Goal: Transaction & Acquisition: Subscribe to service/newsletter

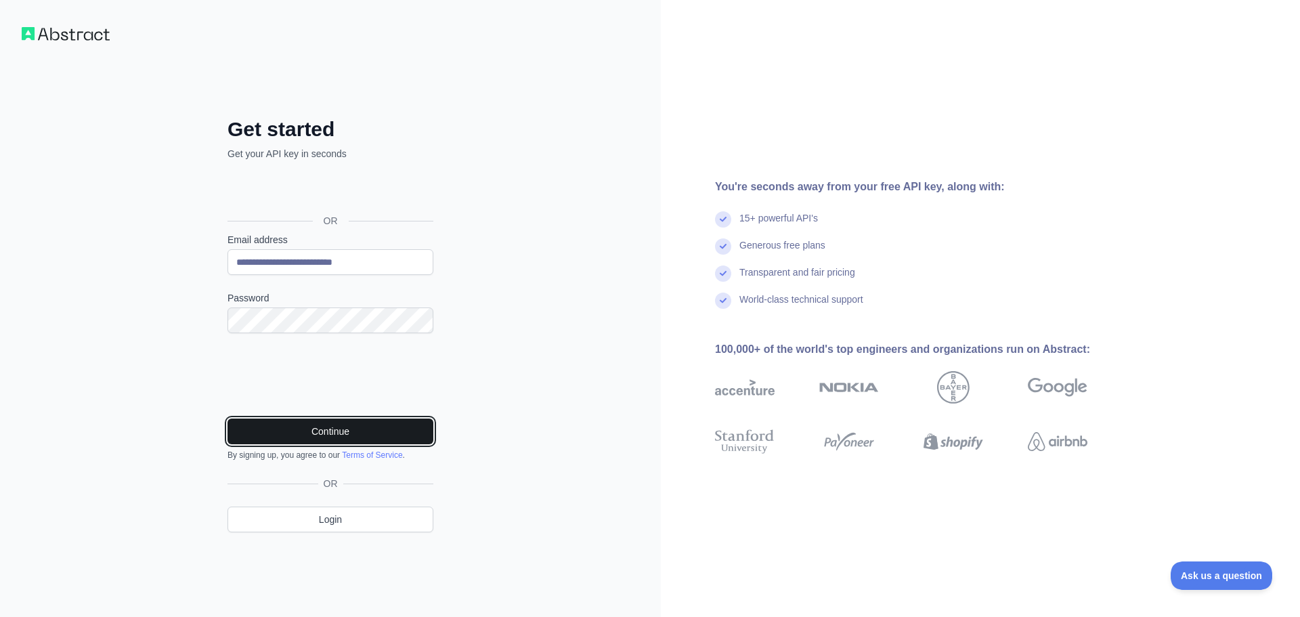
click at [327, 434] on button "Continue" at bounding box center [330, 431] width 206 height 26
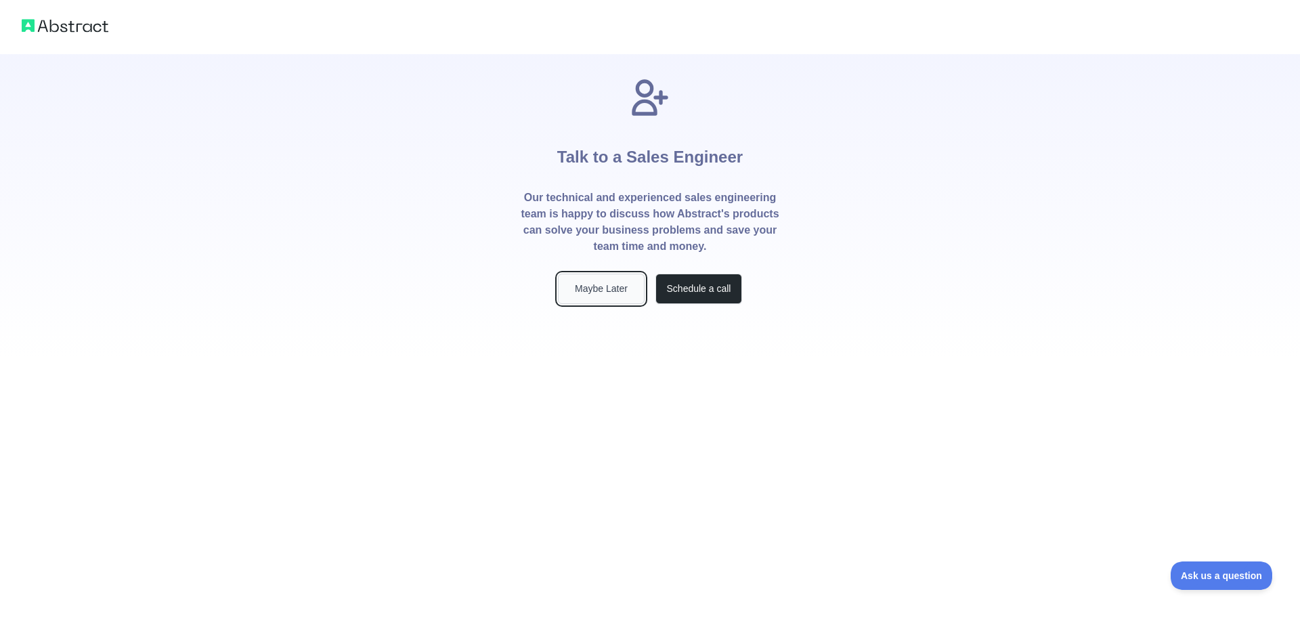
click at [600, 289] on button "Maybe Later" at bounding box center [601, 289] width 87 height 30
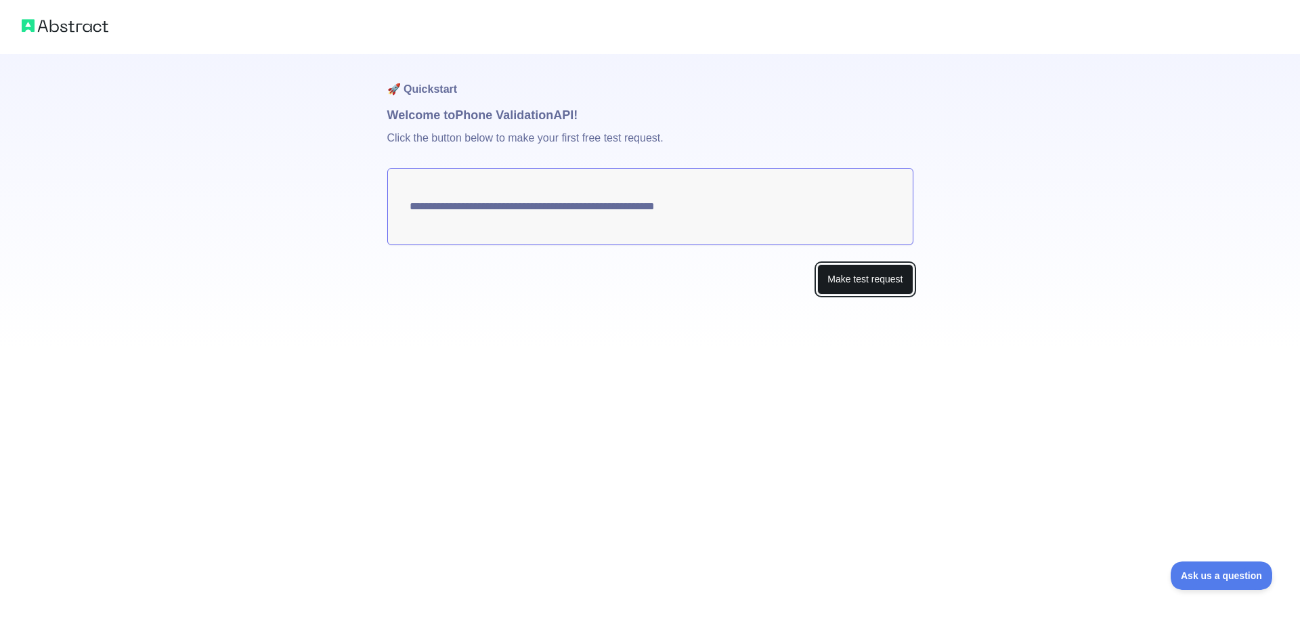
click at [852, 280] on button "Make test request" at bounding box center [864, 279] width 95 height 30
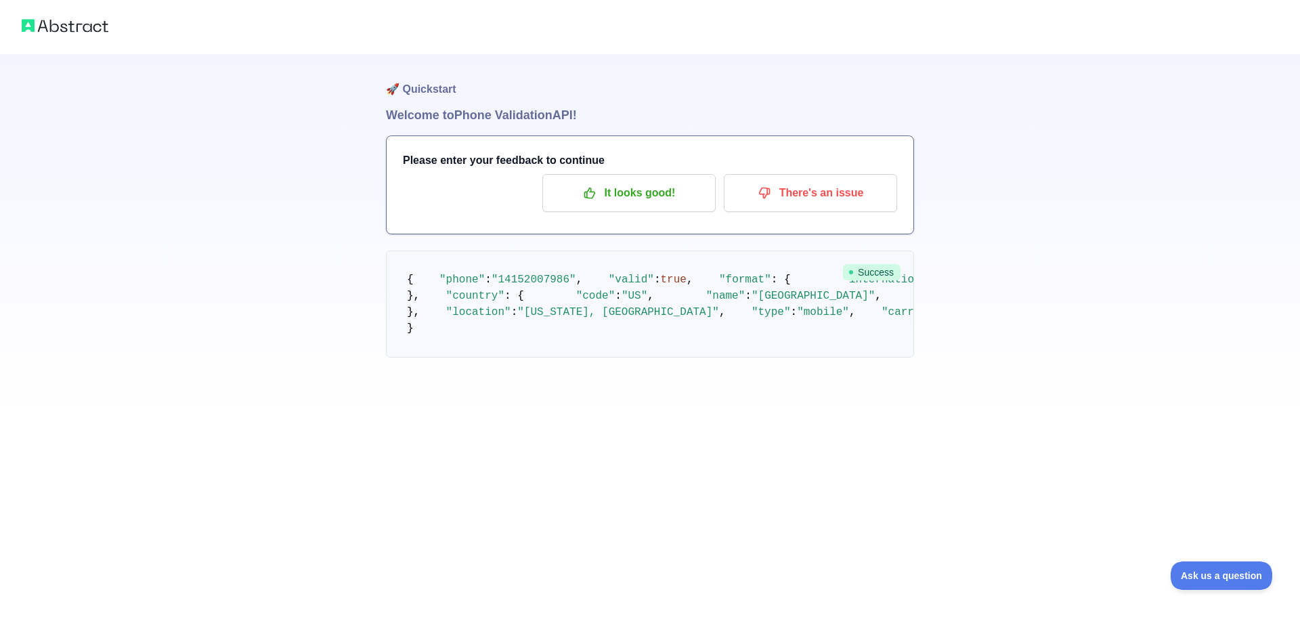
click at [75, 21] on img at bounding box center [65, 25] width 87 height 19
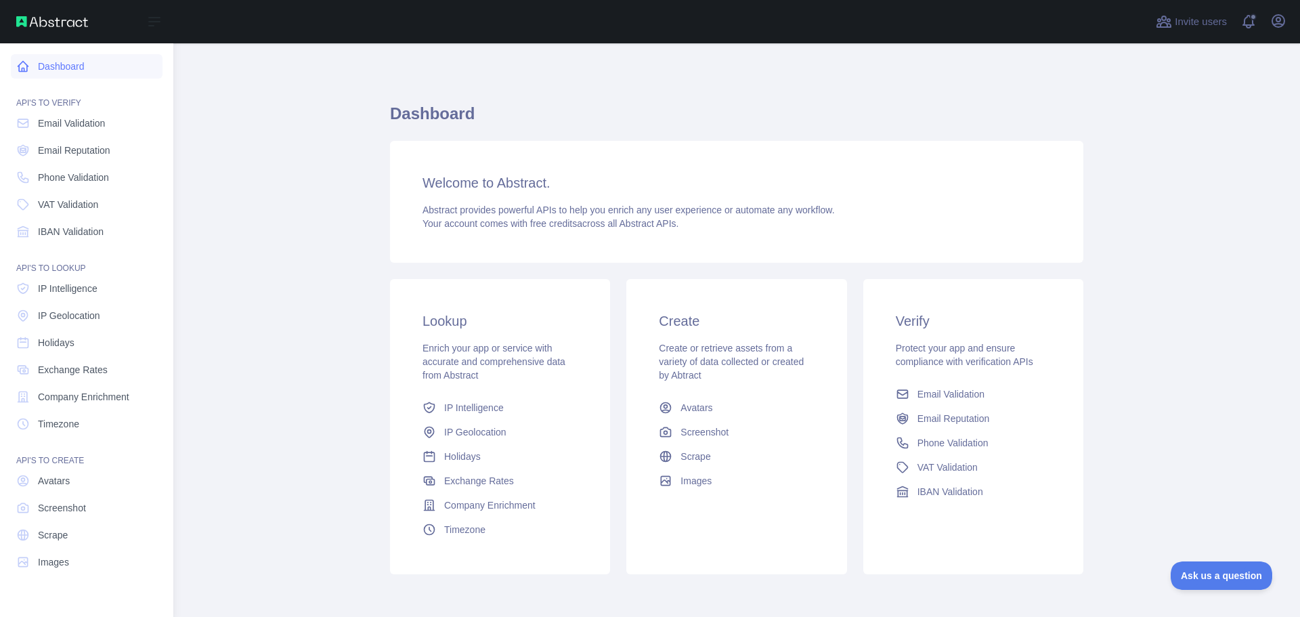
click at [70, 63] on link "Dashboard" at bounding box center [87, 66] width 152 height 24
click at [21, 175] on icon at bounding box center [23, 178] width 14 height 14
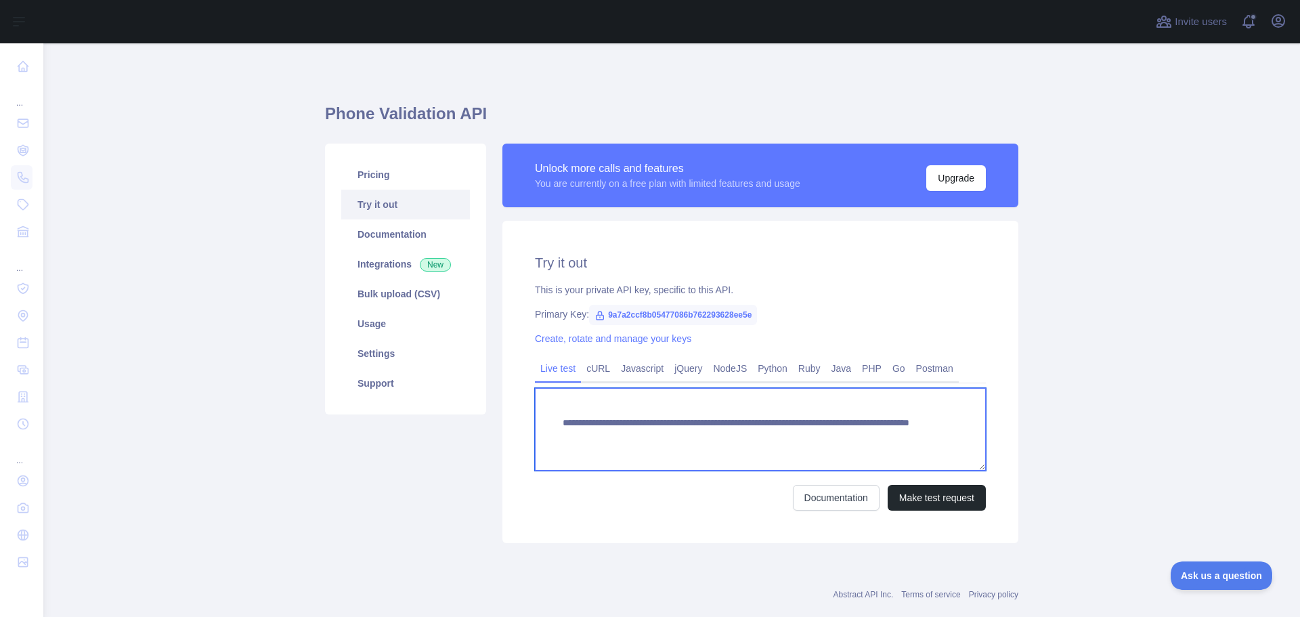
click at [616, 427] on textarea "**********" at bounding box center [760, 429] width 451 height 83
